Goal: Task Accomplishment & Management: Use online tool/utility

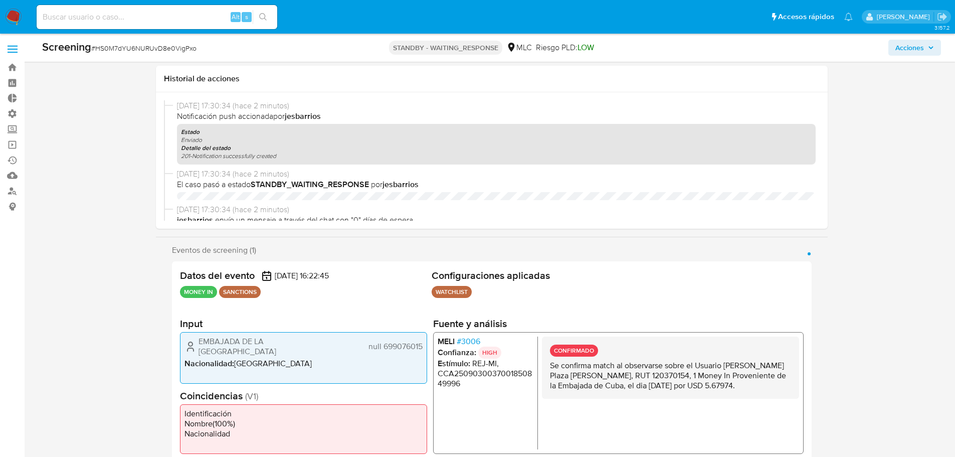
select select "10"
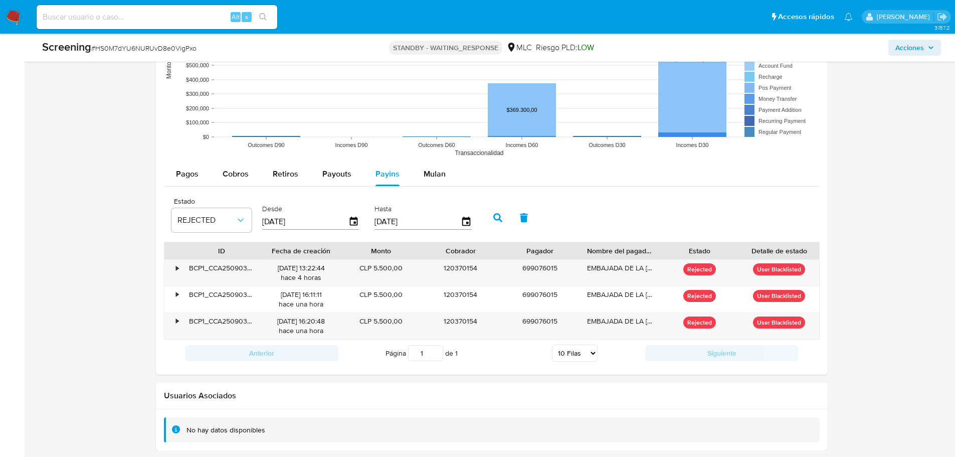
scroll to position [143, 0]
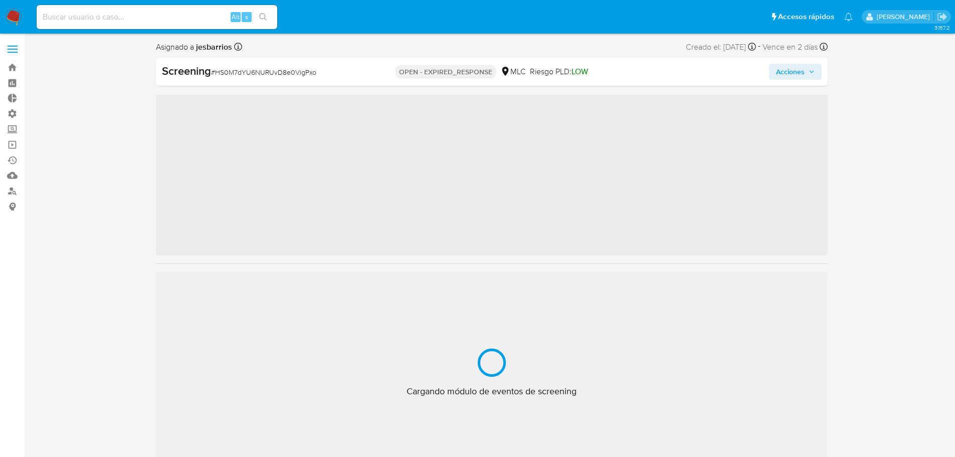
scroll to position [424, 0]
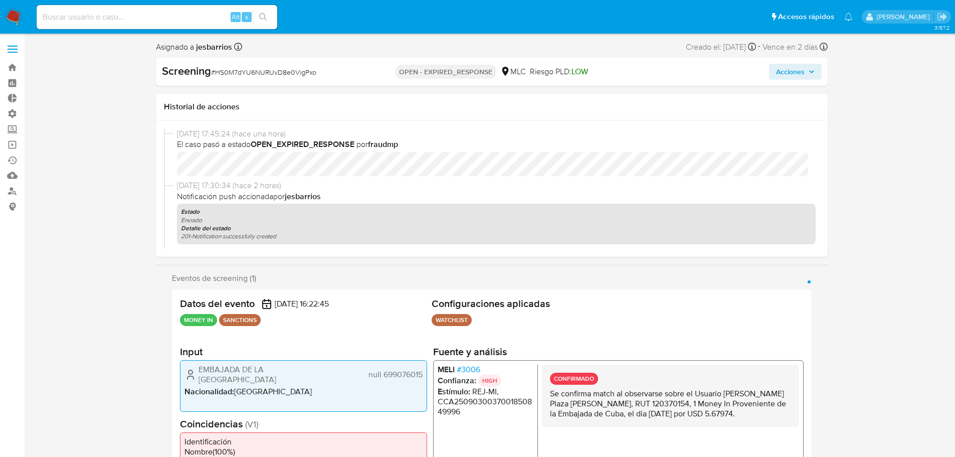
select select "10"
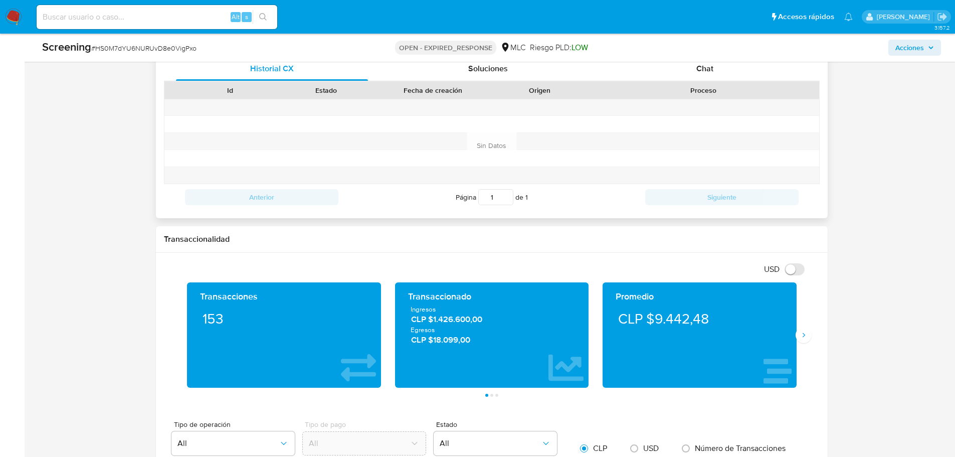
scroll to position [652, 0]
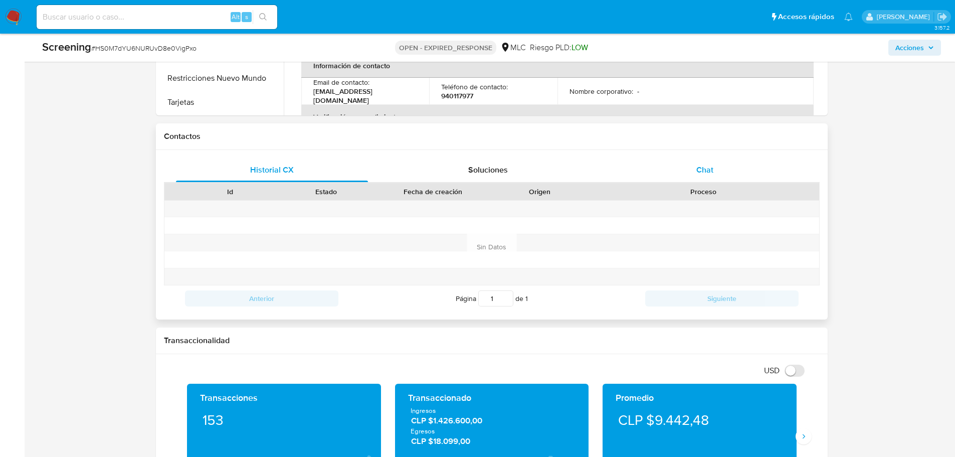
click at [697, 175] on span "Chat" at bounding box center [704, 170] width 17 height 12
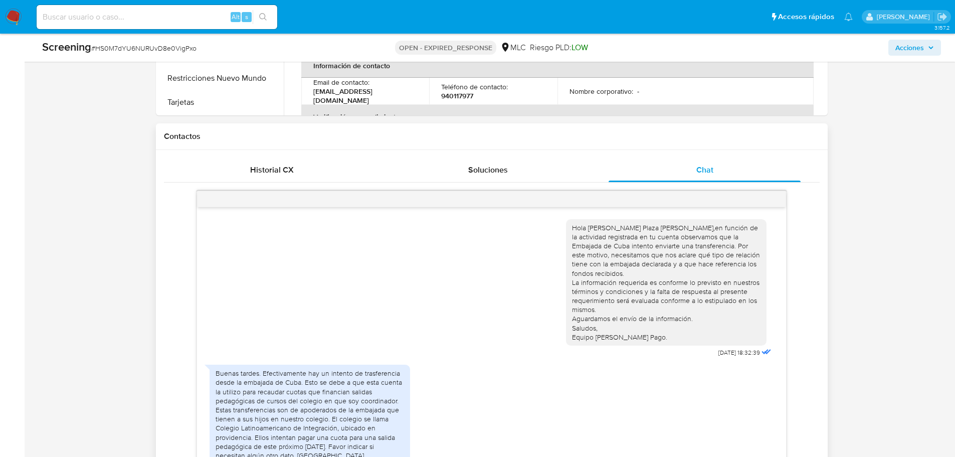
scroll to position [143, 0]
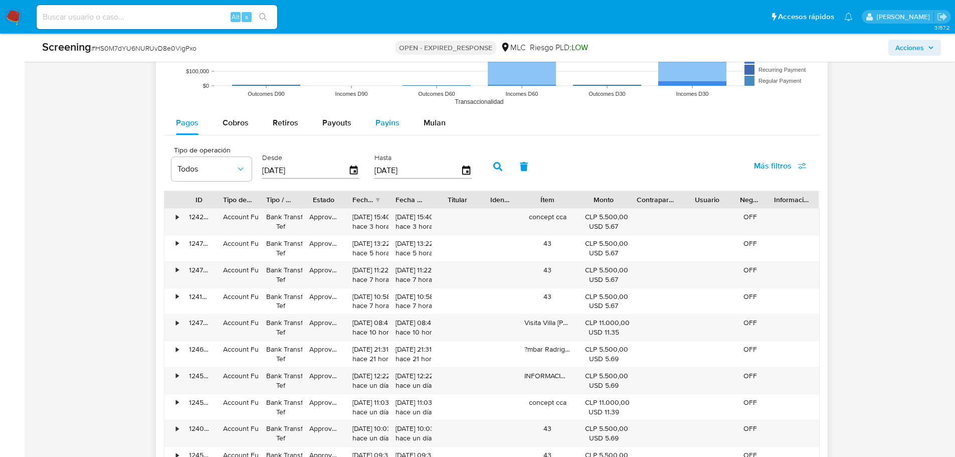
click at [391, 128] on span "Payins" at bounding box center [388, 123] width 24 height 12
select select "10"
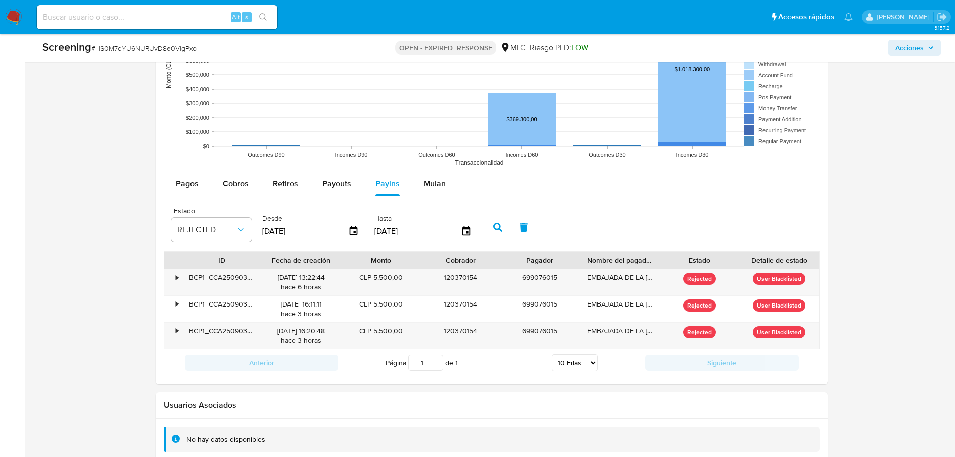
scroll to position [1403, 0]
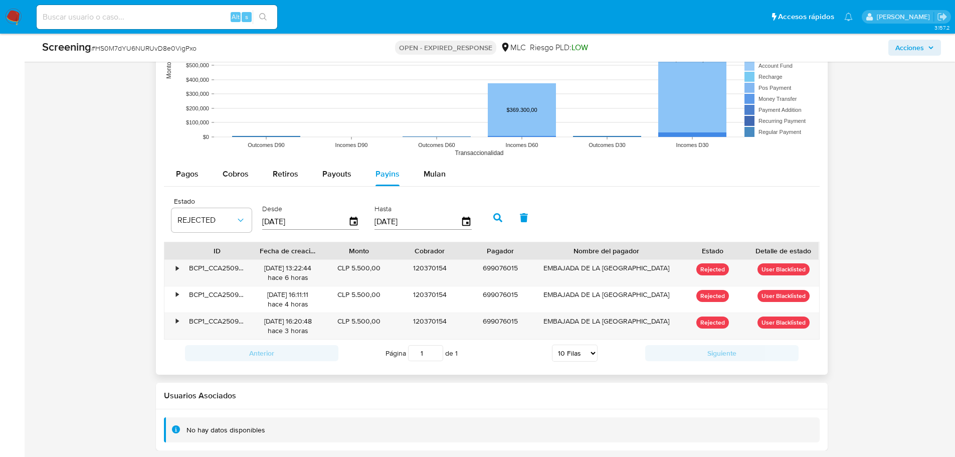
drag, startPoint x: 665, startPoint y: 251, endPoint x: 727, endPoint y: 253, distance: 61.7
click at [727, 253] on div "ID Fecha de creación Monto Cobrador Pagador Nombre del pagador Estado Detalle d…" at bounding box center [491, 250] width 655 height 17
click at [339, 252] on div "Monto" at bounding box center [358, 251] width 57 height 10
drag, startPoint x: 330, startPoint y: 248, endPoint x: 335, endPoint y: 249, distance: 5.0
click at [335, 249] on div at bounding box center [327, 250] width 18 height 17
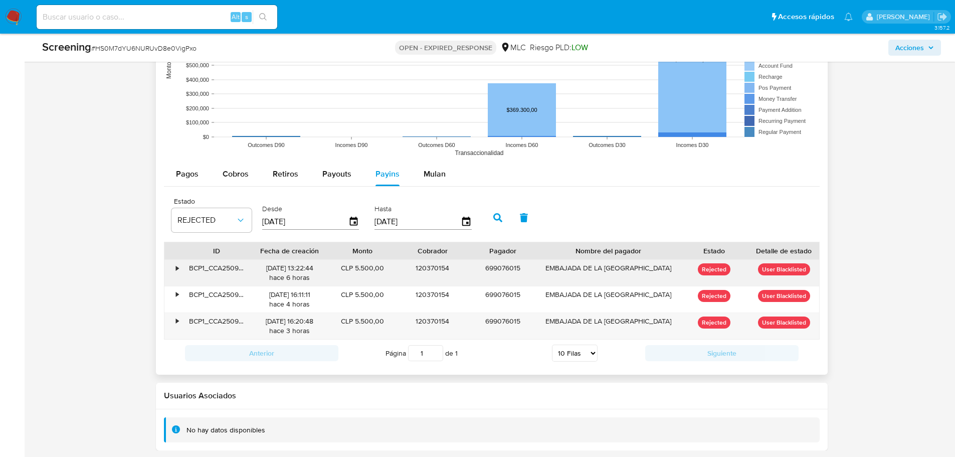
click at [177, 266] on div "•" at bounding box center [177, 268] width 3 height 10
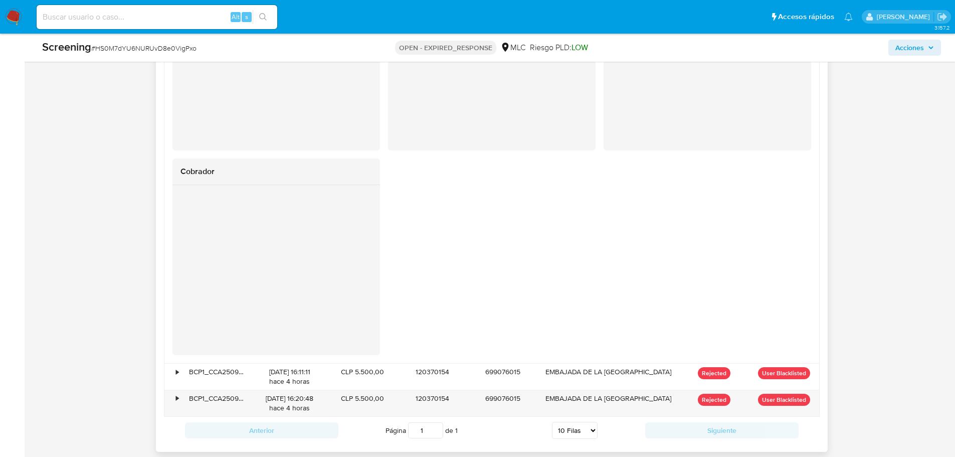
scroll to position [1820, 0]
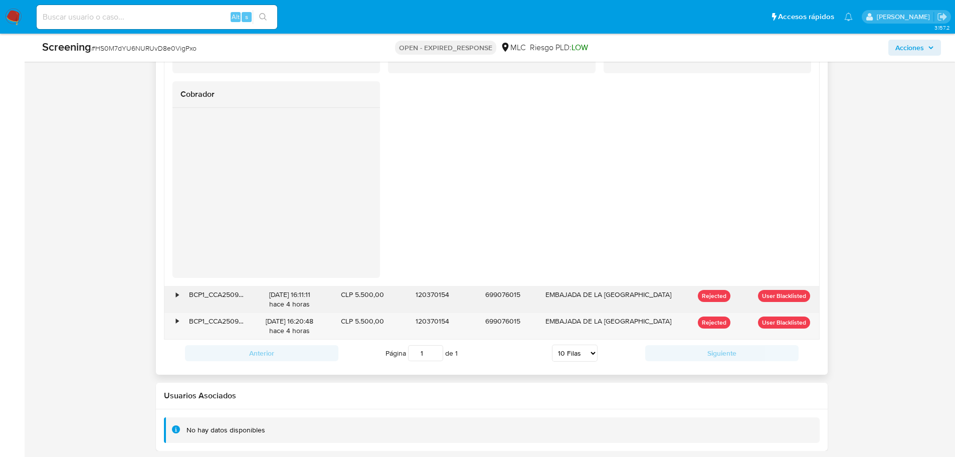
click at [178, 298] on div "•" at bounding box center [177, 295] width 3 height 10
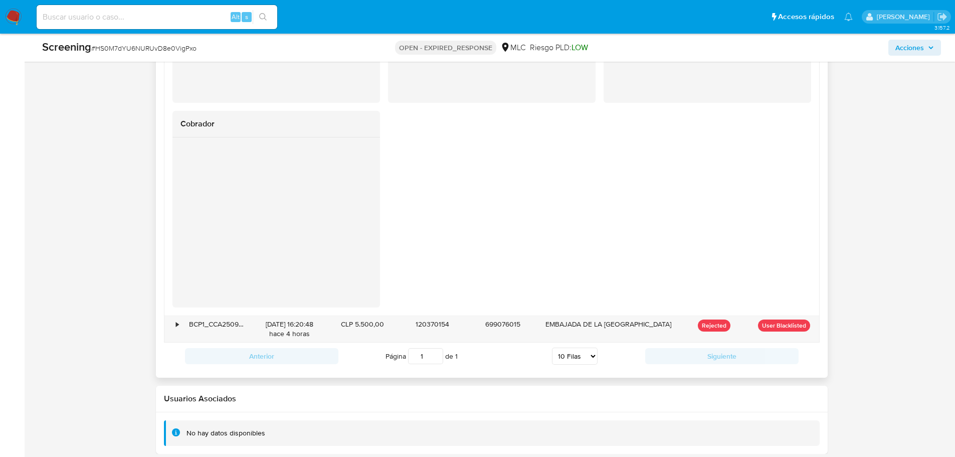
scroll to position [2238, 0]
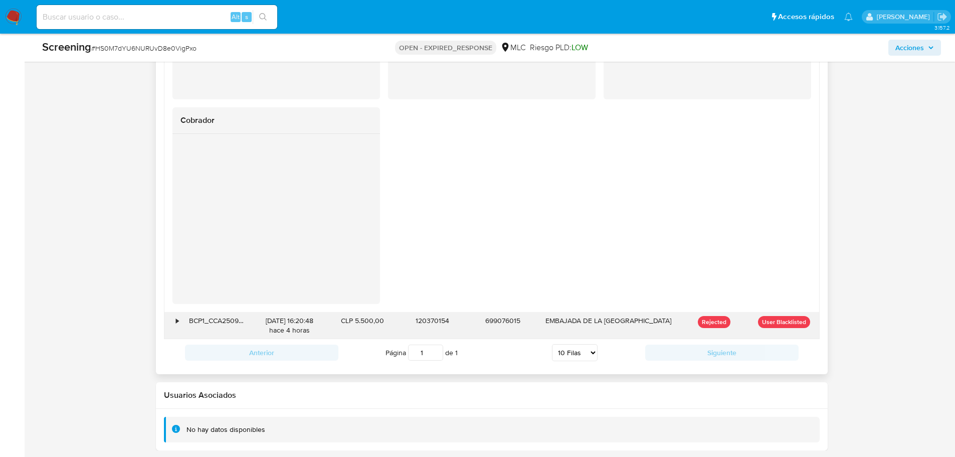
click at [175, 320] on div "•" at bounding box center [173, 325] width 18 height 26
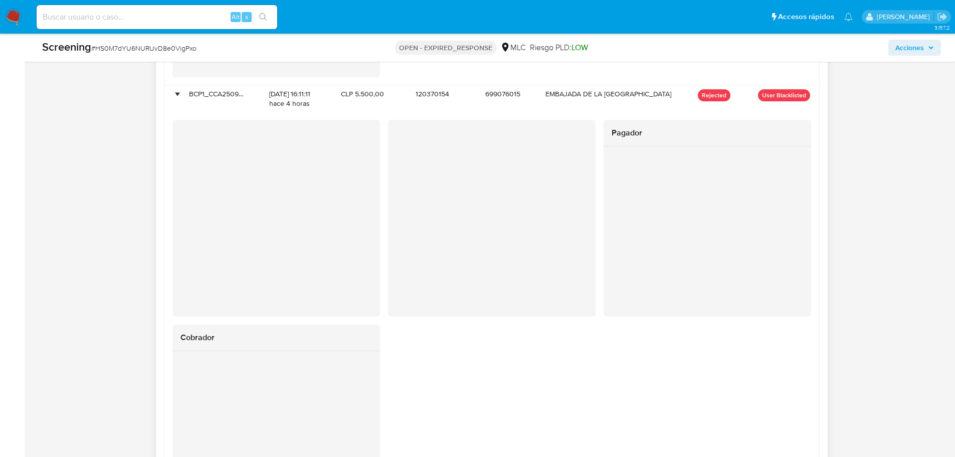
scroll to position [2106, 0]
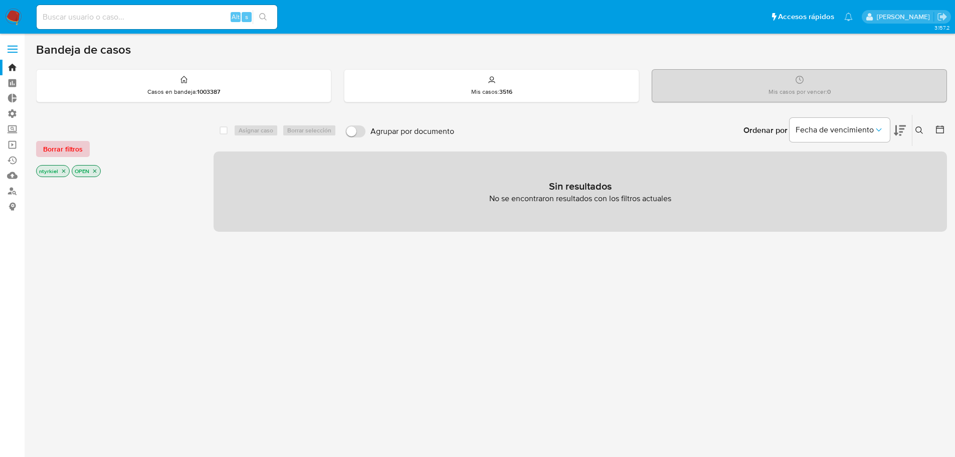
click at [75, 145] on span "Borrar filtros" at bounding box center [63, 149] width 40 height 14
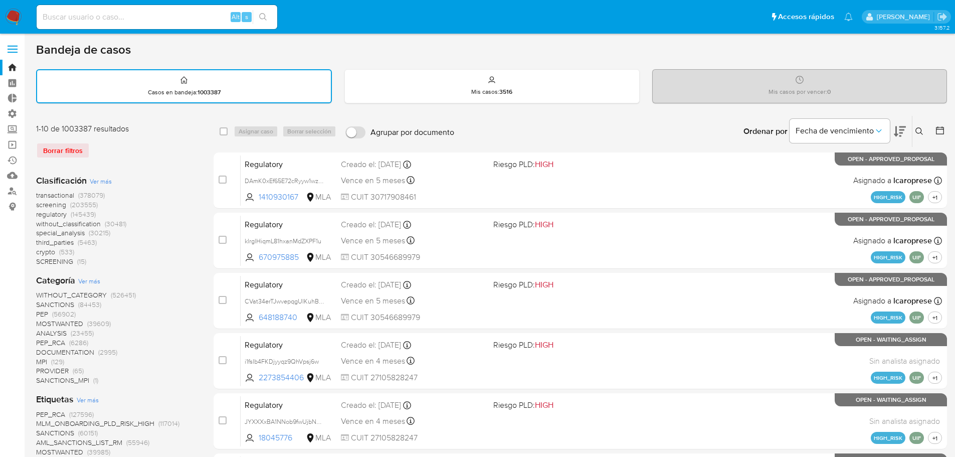
click at [45, 195] on span "transactional" at bounding box center [55, 195] width 38 height 10
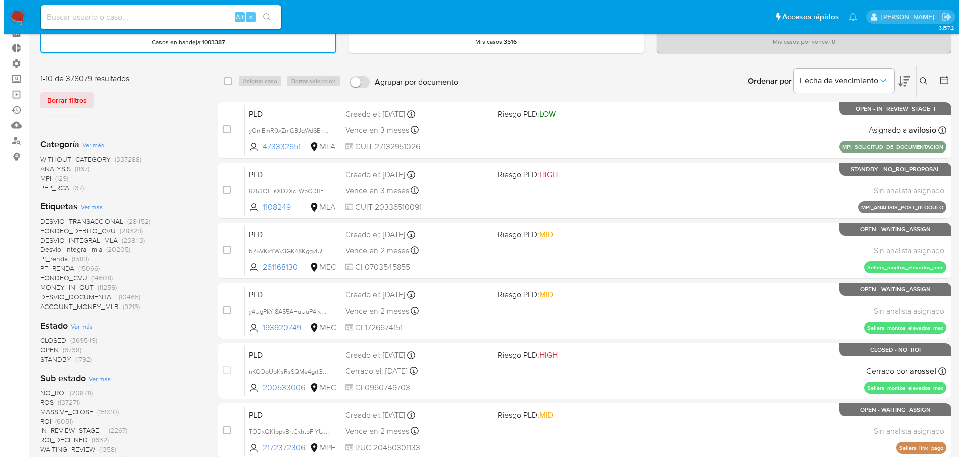
scroll to position [100, 0]
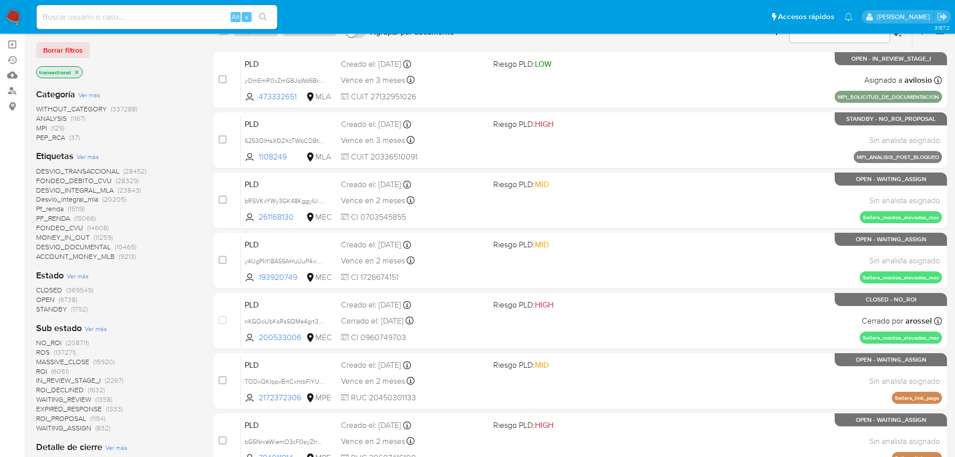
click at [83, 155] on span "Ver más" at bounding box center [88, 156] width 22 height 9
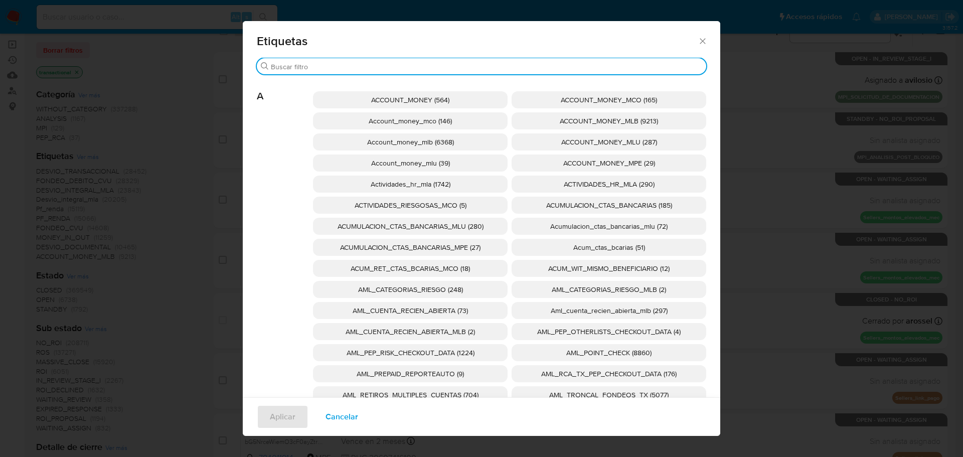
click at [288, 69] on input "Buscar" at bounding box center [486, 66] width 431 height 9
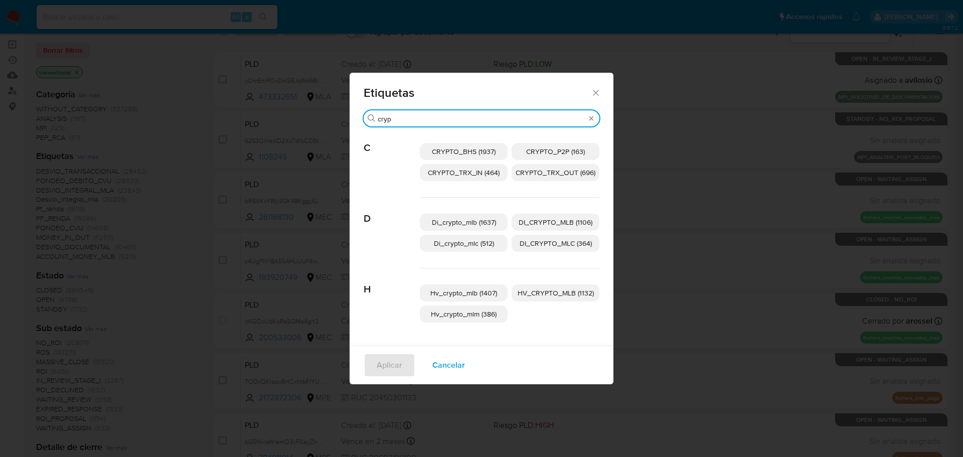
type input "cryp"
click at [443, 171] on span "CRYPTO_TRX_IN (464)" at bounding box center [464, 172] width 72 height 10
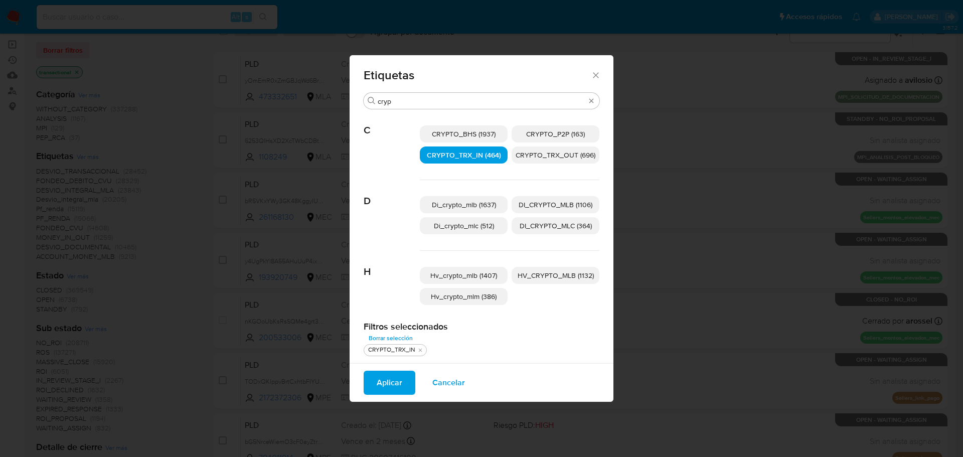
click at [541, 161] on p "CRYPTO_TRX_OUT (696)" at bounding box center [555, 154] width 88 height 17
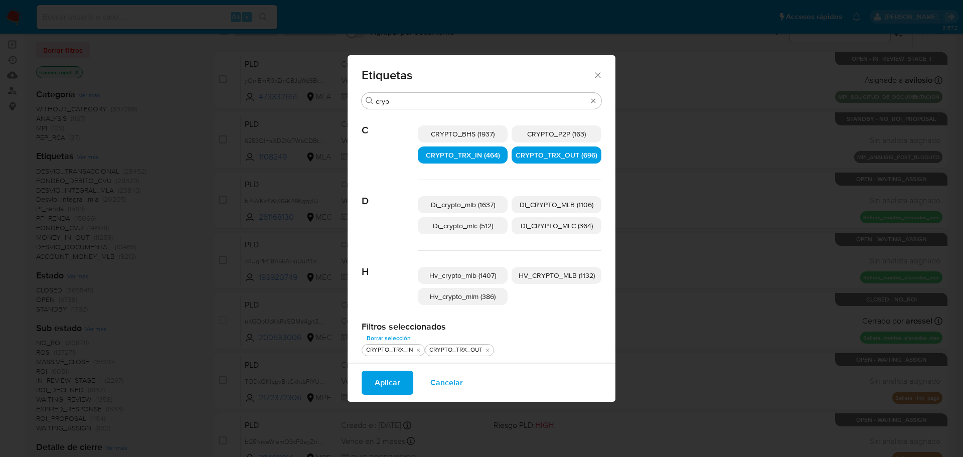
click at [393, 386] on span "Aplicar" at bounding box center [388, 383] width 26 height 22
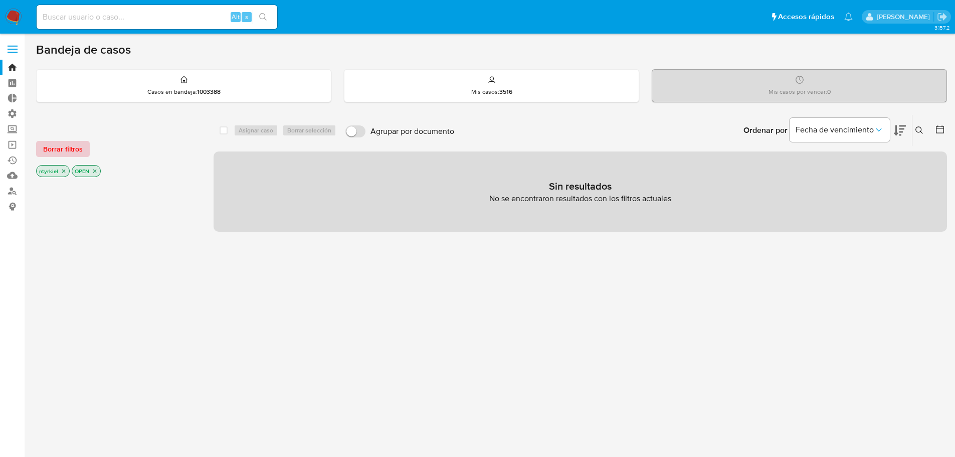
click at [58, 146] on span "Borrar filtros" at bounding box center [63, 149] width 40 height 14
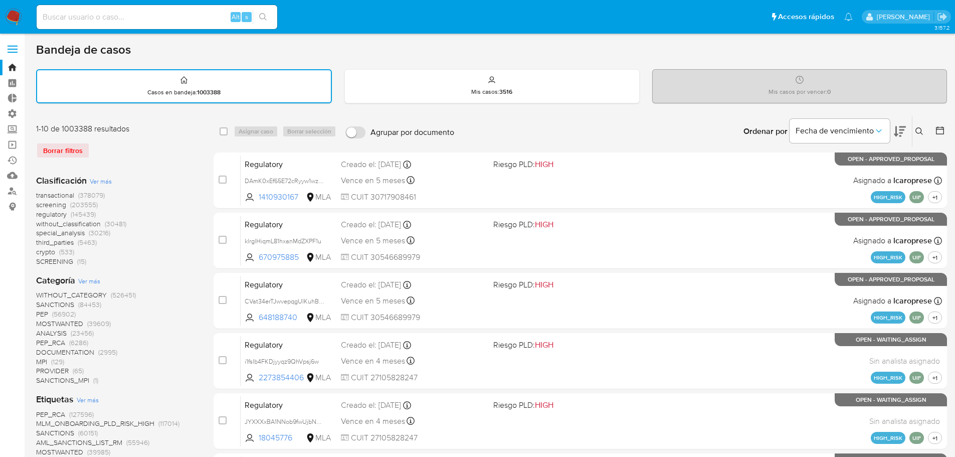
click at [51, 205] on span "screening" at bounding box center [51, 205] width 30 height 10
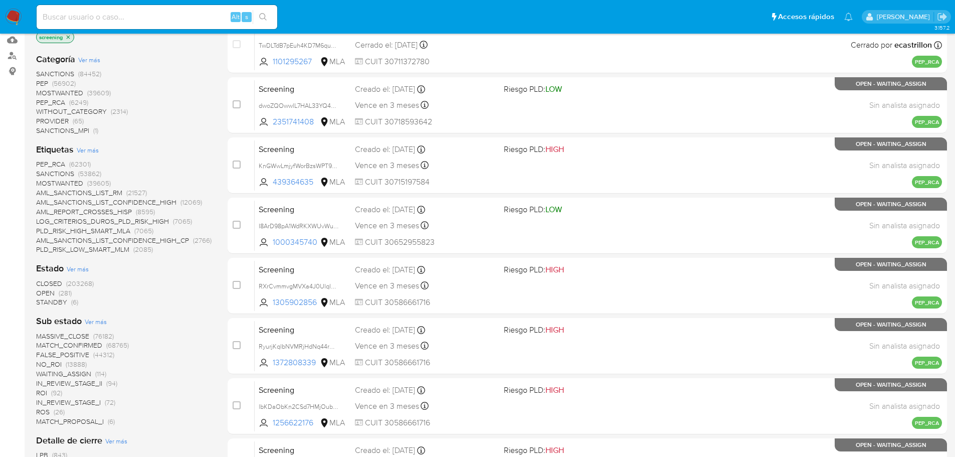
scroll to position [150, 0]
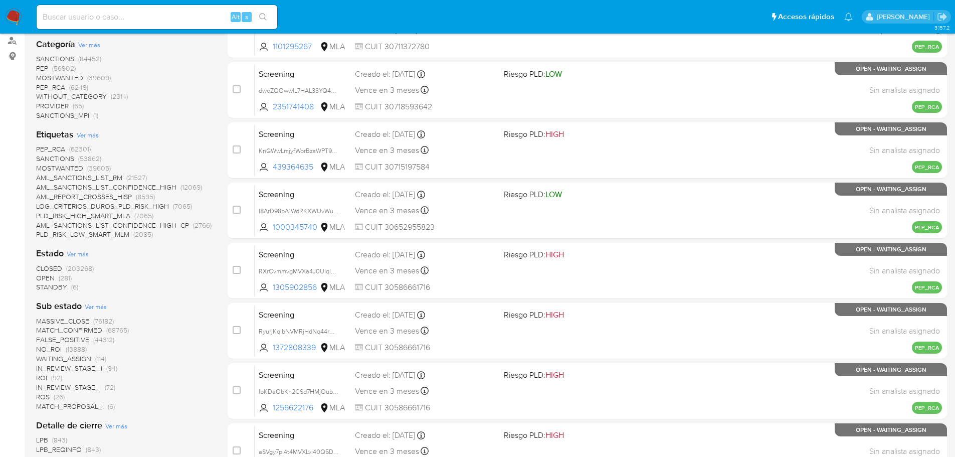
click at [80, 328] on span "MATCH_CONFIRMED" at bounding box center [69, 330] width 66 height 10
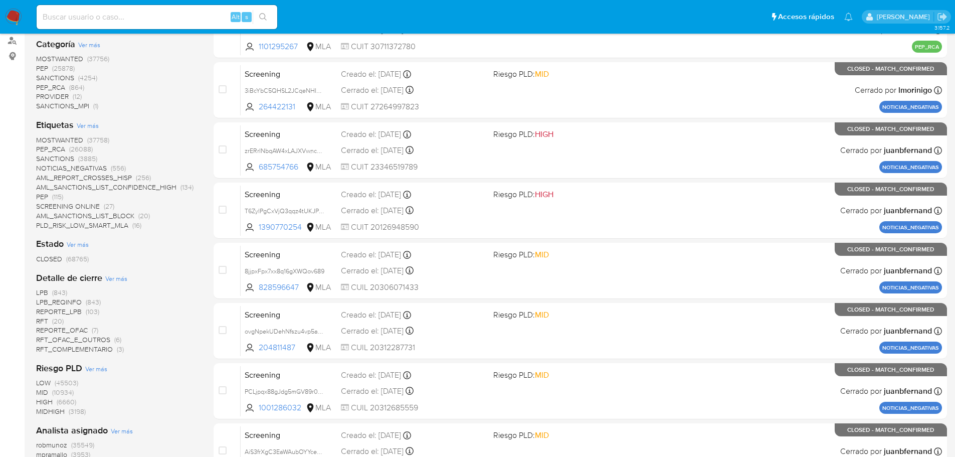
click at [66, 332] on span "REPORTE_OFAC" at bounding box center [62, 330] width 52 height 10
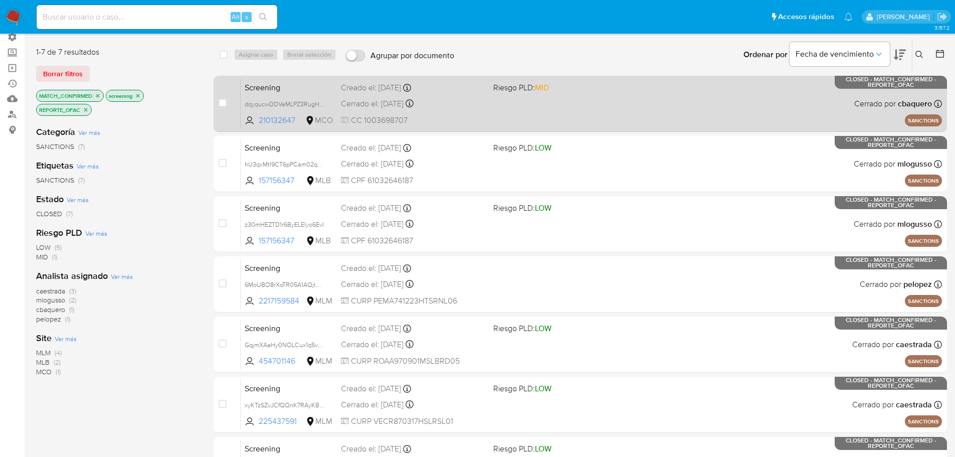
scroll to position [100, 0]
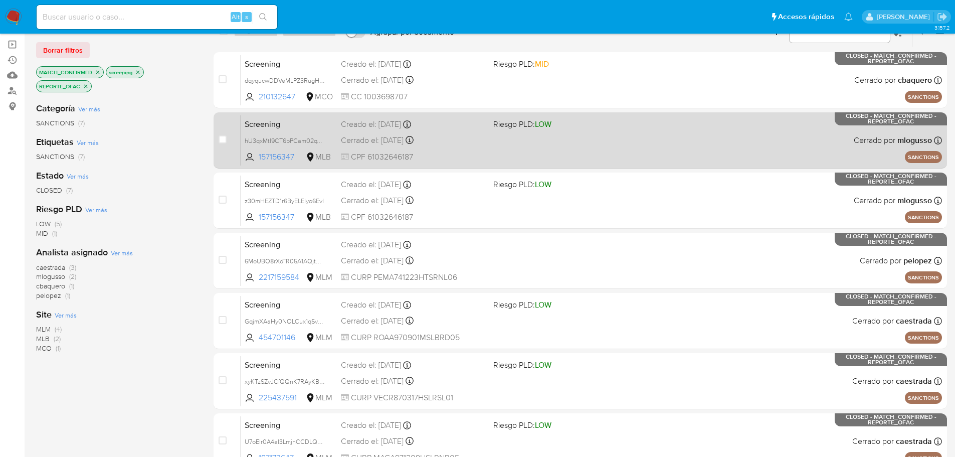
click at [610, 134] on div "Screening hU3qxMtI9CT6pPCam02qYjYh 157156347 MLB Riesgo PLD: LOW Creado el: 19/…" at bounding box center [591, 140] width 701 height 51
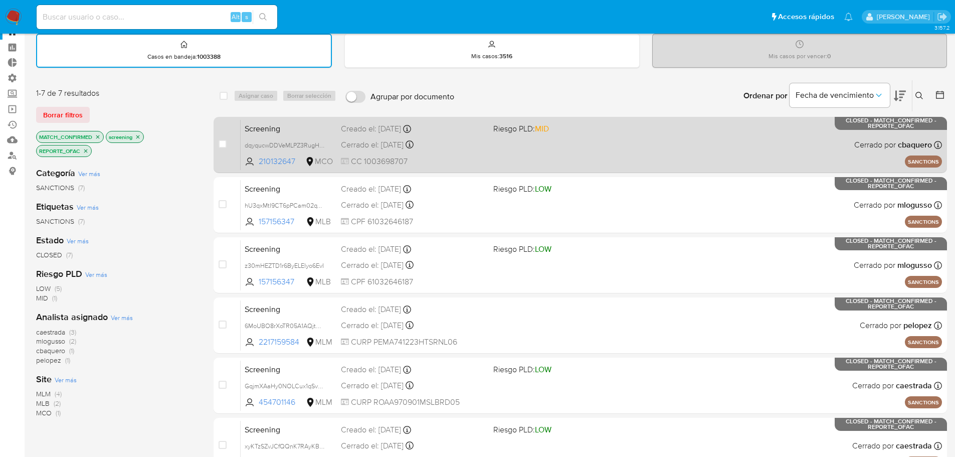
scroll to position [0, 0]
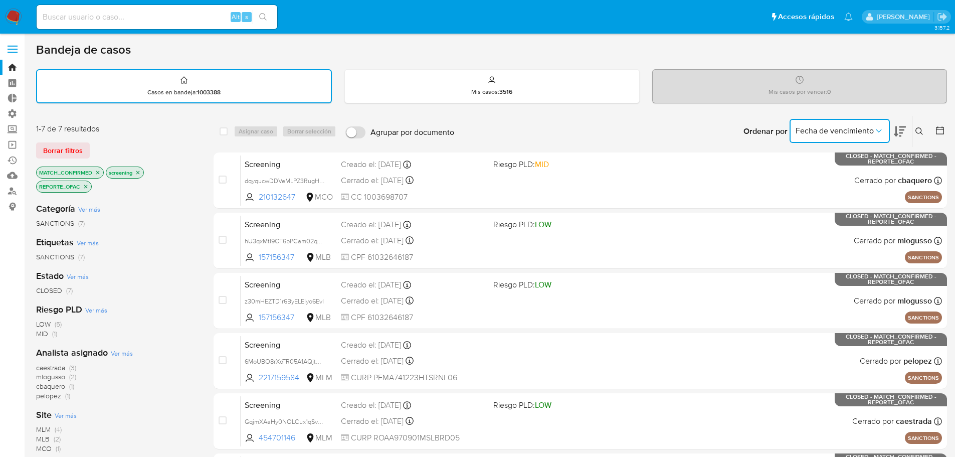
click at [839, 133] on span "Fecha de vencimiento" at bounding box center [835, 131] width 78 height 10
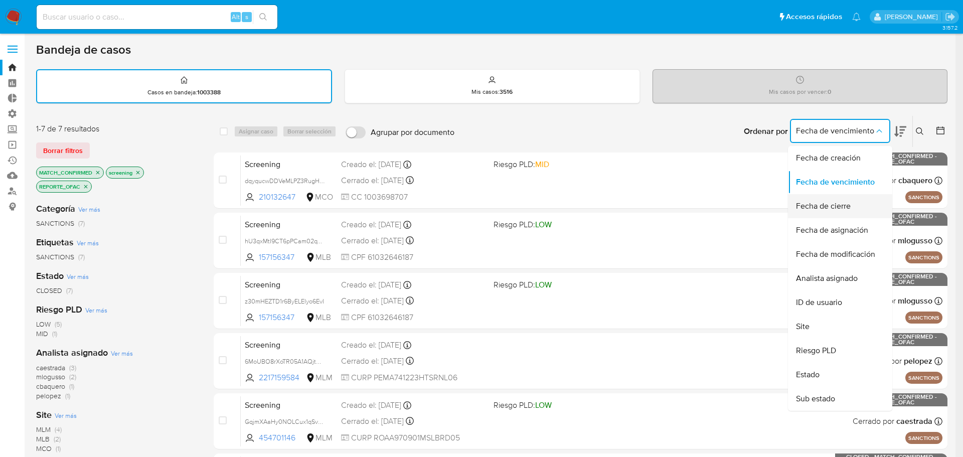
click at [830, 211] on span "Fecha de cierre" at bounding box center [823, 206] width 55 height 10
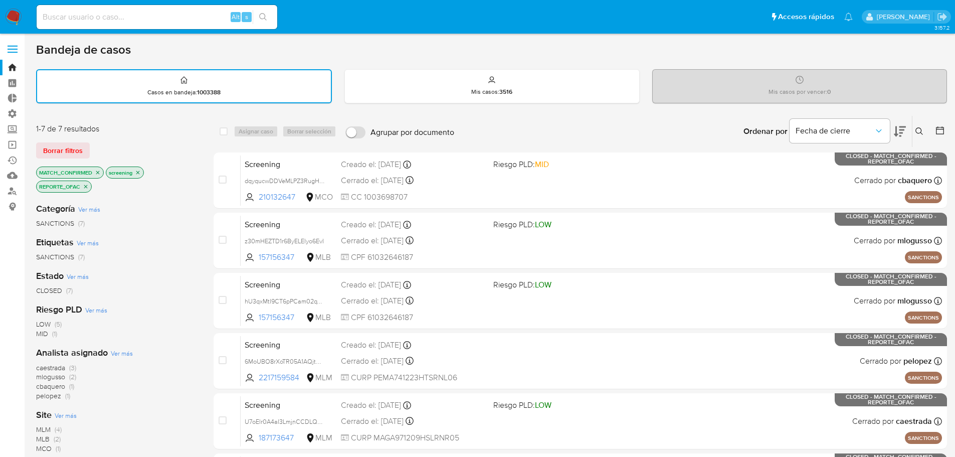
click at [896, 128] on icon at bounding box center [900, 131] width 12 height 11
click at [844, 129] on span "Fecha de cierre" at bounding box center [835, 131] width 78 height 10
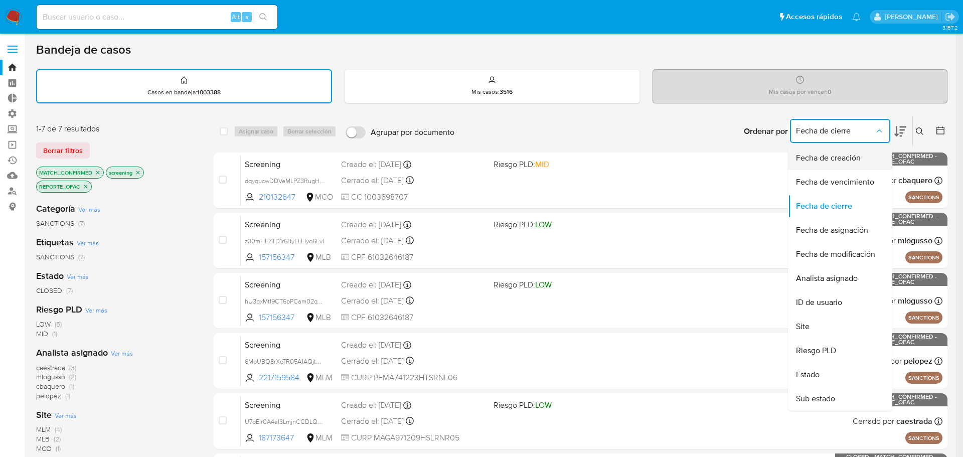
click at [821, 163] on div "Fecha de creación" at bounding box center [837, 158] width 82 height 24
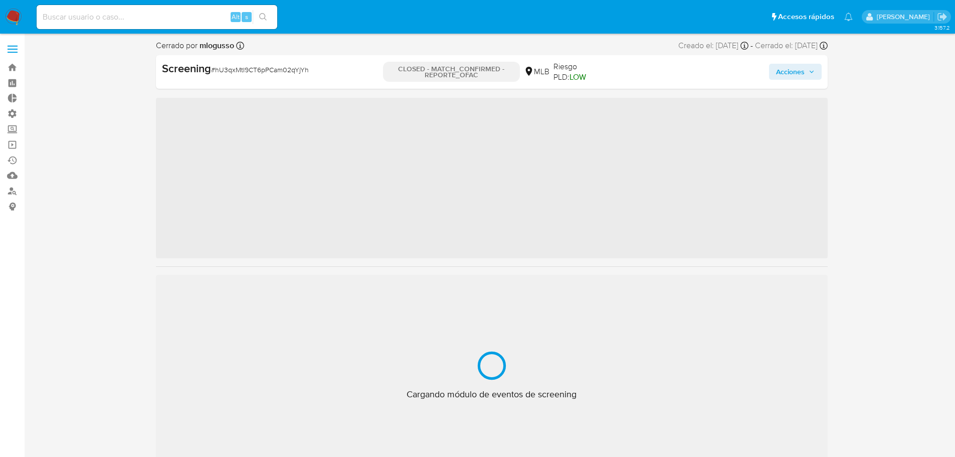
scroll to position [448, 0]
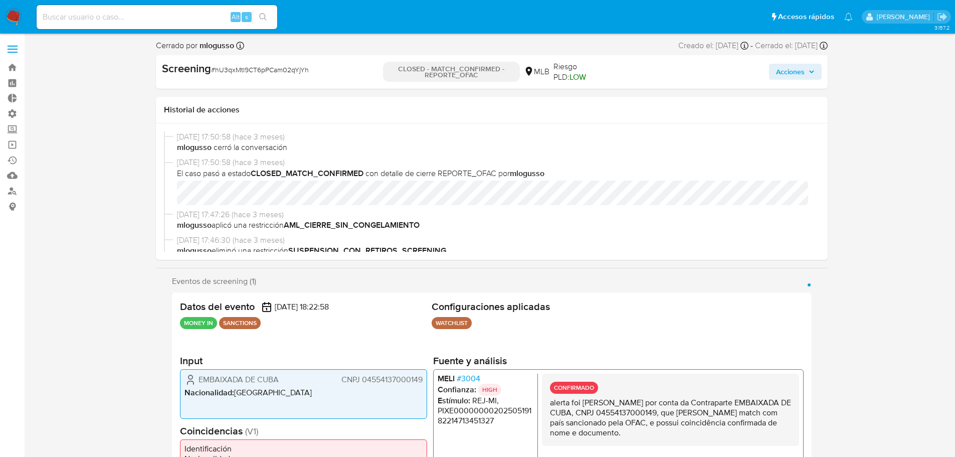
select select "10"
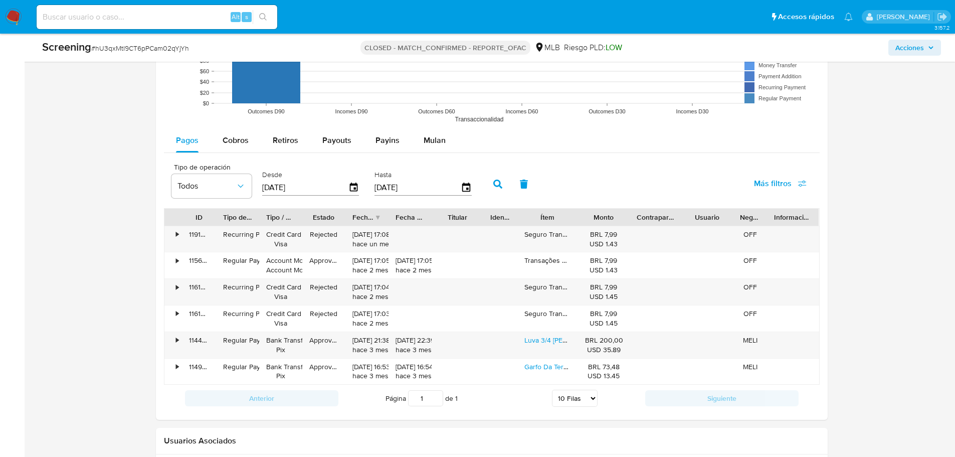
scroll to position [1328, 0]
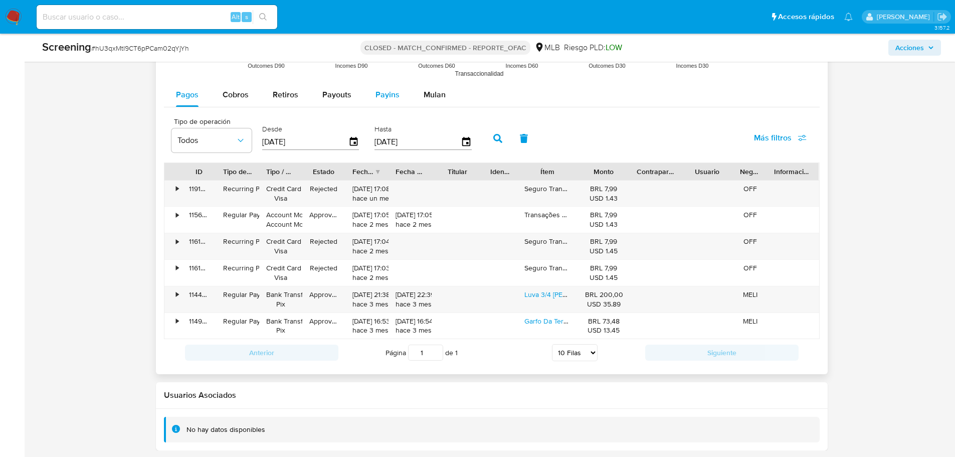
click at [389, 97] on span "Payins" at bounding box center [388, 95] width 24 height 12
select select "10"
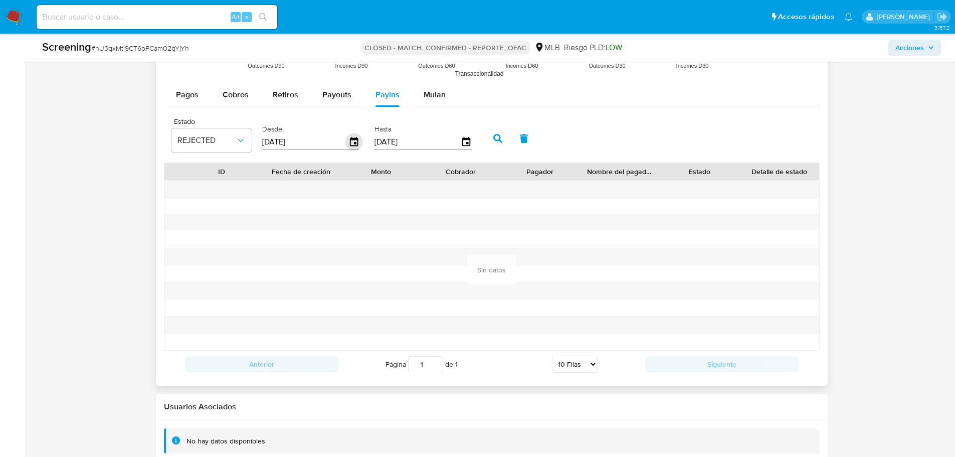
click at [351, 141] on icon "button" at bounding box center [354, 142] width 18 height 18
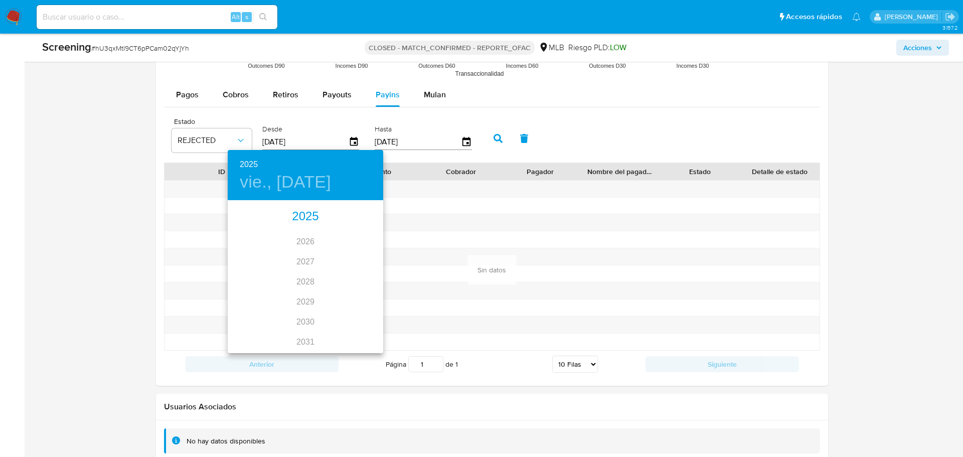
click at [301, 212] on div "2025" at bounding box center [305, 217] width 155 height 20
click at [346, 258] on div "jun." at bounding box center [357, 258] width 52 height 38
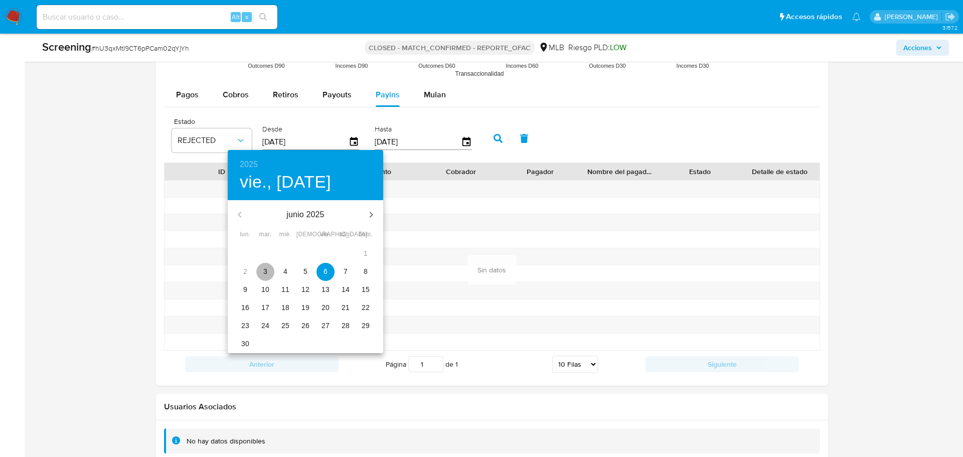
click at [267, 271] on span "3" at bounding box center [265, 271] width 18 height 10
type input "[DATE]"
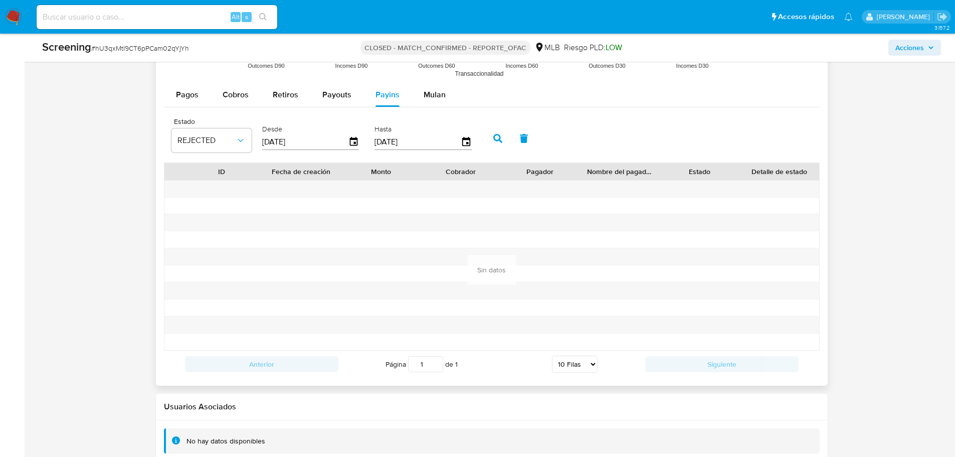
click at [498, 141] on icon "button" at bounding box center [497, 138] width 9 height 9
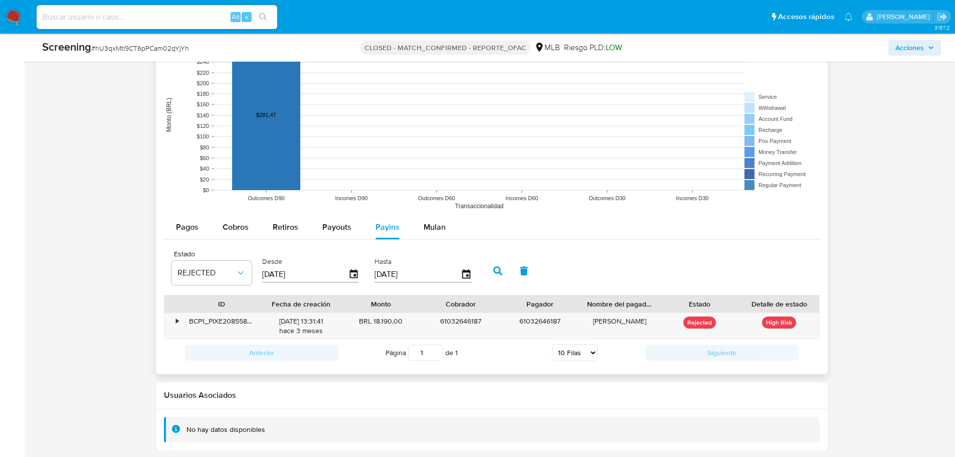
scroll to position [1195, 0]
click at [173, 320] on div "•" at bounding box center [173, 326] width 18 height 26
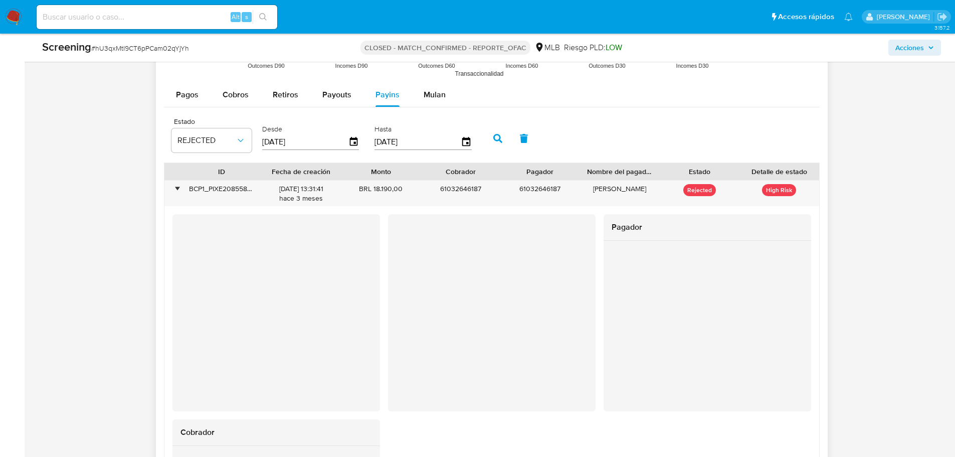
scroll to position [1378, 0]
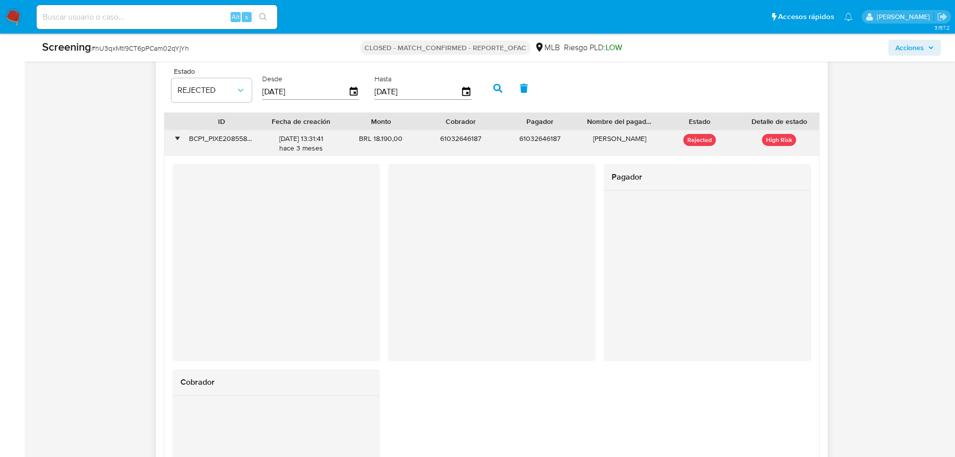
click at [181, 138] on div "•" at bounding box center [173, 143] width 18 height 26
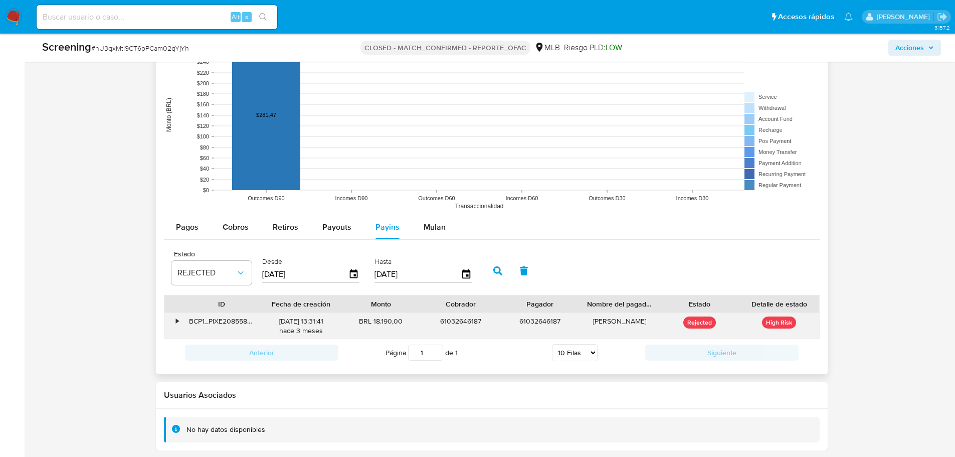
scroll to position [1195, 0]
click at [461, 273] on icon "button" at bounding box center [467, 275] width 18 height 18
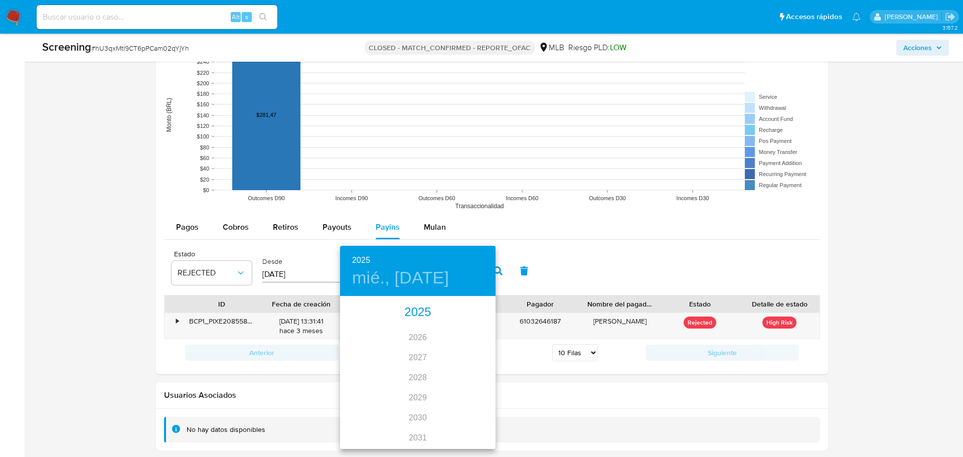
click at [418, 319] on div "2025" at bounding box center [417, 312] width 155 height 20
click at [473, 359] on div "jun." at bounding box center [470, 354] width 52 height 38
click at [412, 366] on span "5" at bounding box center [418, 367] width 18 height 10
type input "05/06/2025"
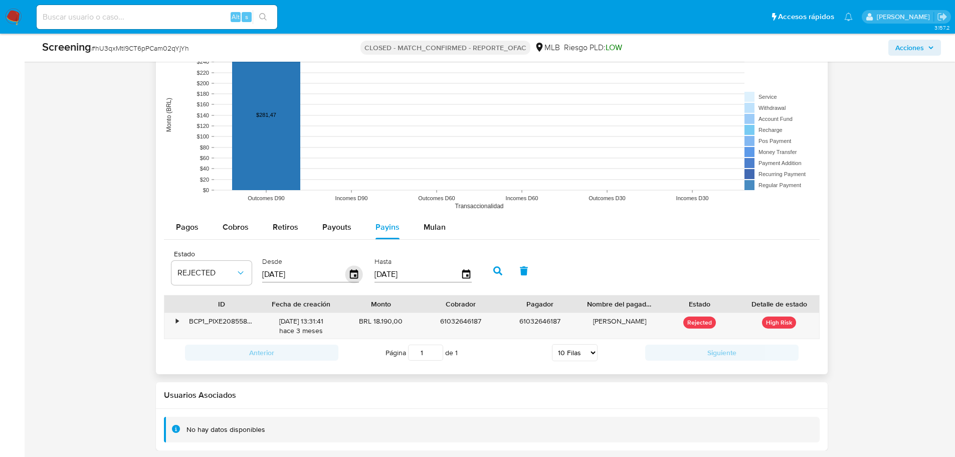
click at [355, 273] on icon "button" at bounding box center [354, 275] width 18 height 18
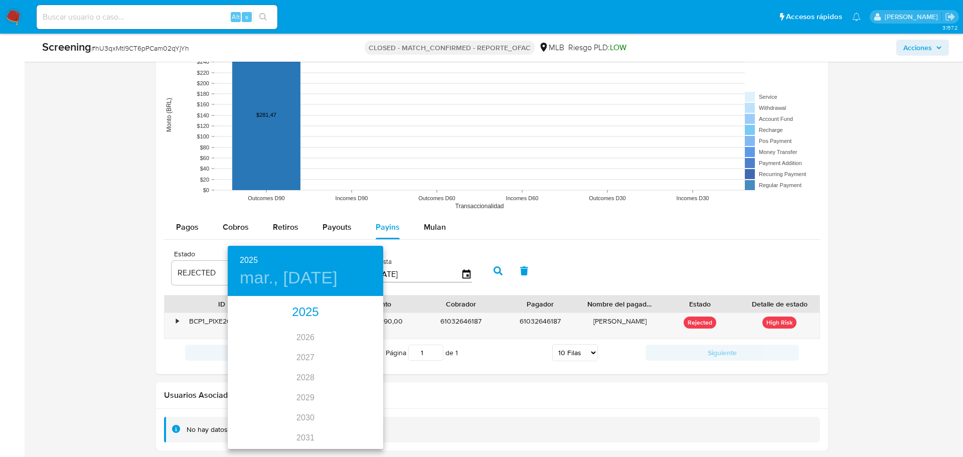
click at [306, 313] on div "2025" at bounding box center [305, 312] width 155 height 20
click at [298, 354] on div "ene. feb. mar. abr. may. jun. jul. ago. sep. oct. nov. dic." at bounding box center [305, 372] width 155 height 150
click at [106, 282] on div at bounding box center [481, 228] width 963 height 457
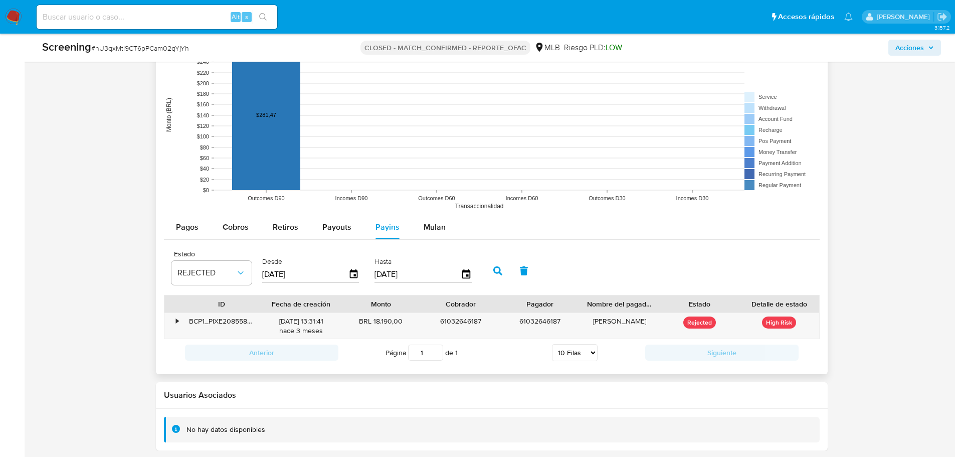
click at [391, 271] on input "05/06/2025" at bounding box center [418, 274] width 86 height 16
click at [267, 274] on input "03/06/2025" at bounding box center [305, 274] width 86 height 16
type input "10/30/6202"
click at [498, 270] on icon "button" at bounding box center [497, 270] width 9 height 9
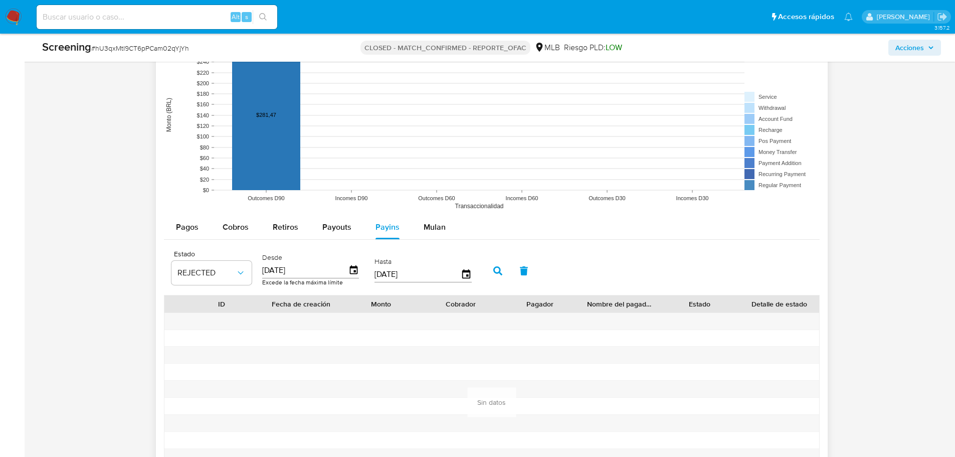
click at [297, 270] on input "01/05/2026" at bounding box center [305, 270] width 86 height 16
type input "01/05/2025"
click at [504, 269] on button "button" at bounding box center [498, 271] width 26 height 24
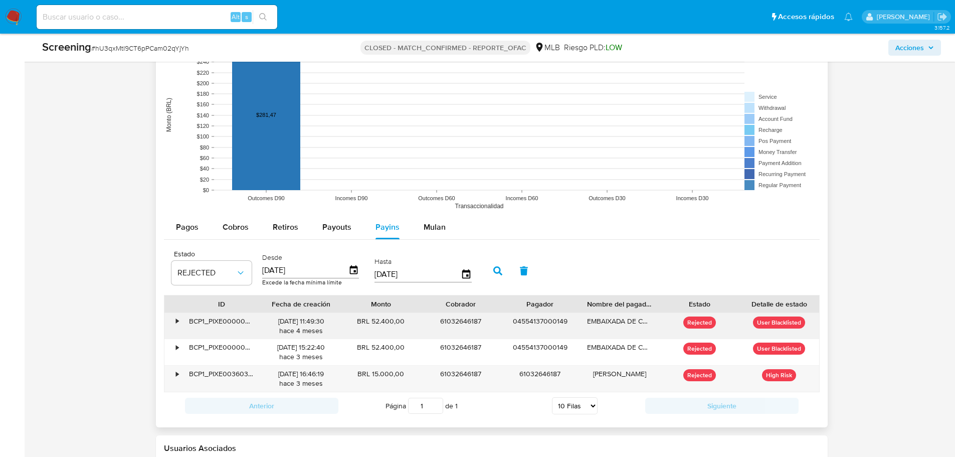
click at [171, 322] on div "•" at bounding box center [173, 326] width 18 height 26
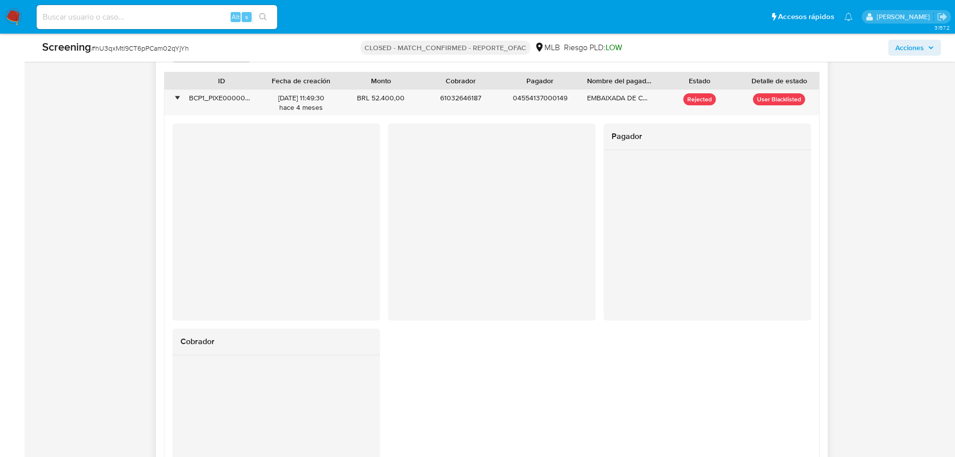
scroll to position [1396, 0]
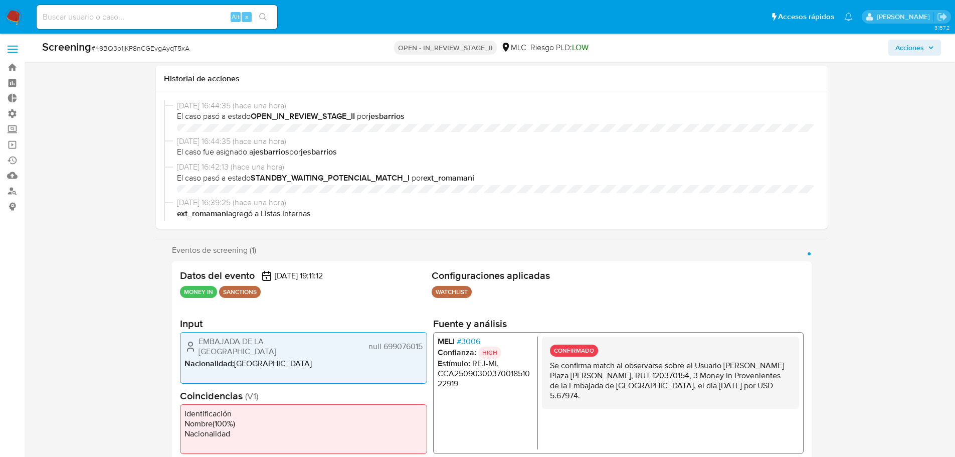
select select "10"
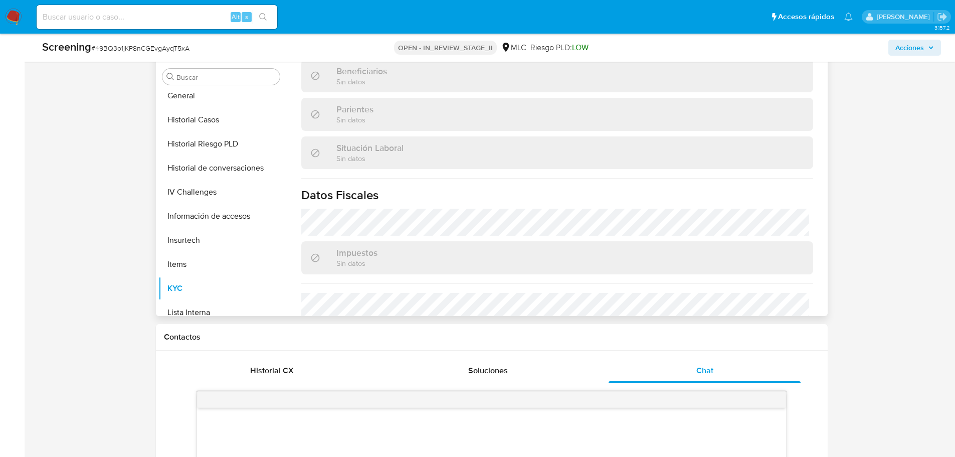
scroll to position [173, 0]
